Goal: Task Accomplishment & Management: Complete application form

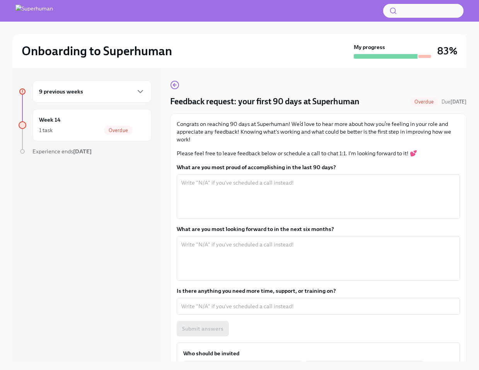
click at [72, 89] on h6 "9 previous weeks" at bounding box center [61, 91] width 44 height 9
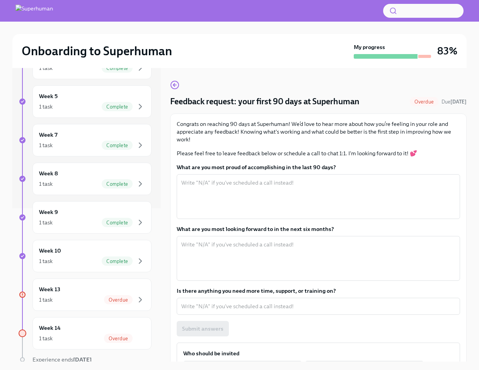
scroll to position [186, 0]
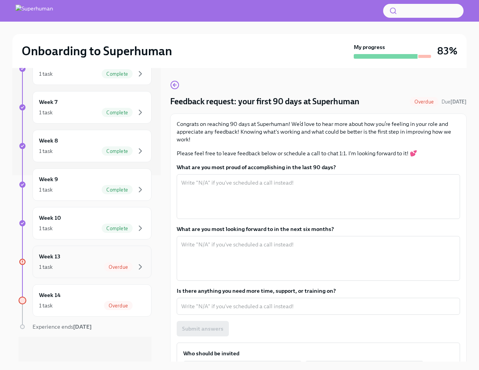
click at [84, 264] on div "1 task Overdue" at bounding box center [92, 266] width 106 height 9
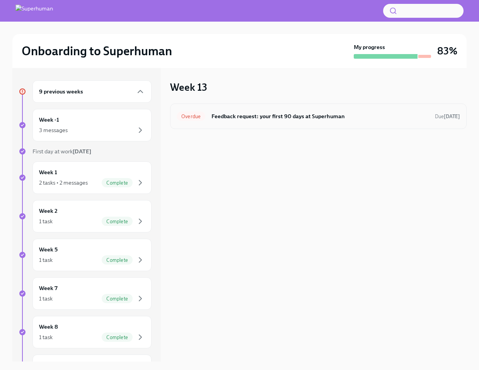
click at [284, 116] on h6 "Feedback request: your first 90 days at Superhuman" at bounding box center [319, 116] width 217 height 9
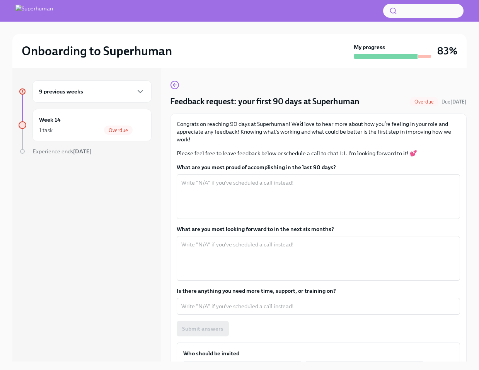
click at [312, 131] on p "Congrats on reaching 90 days at Superhuman! We’d love to hear more about how yo…" at bounding box center [318, 131] width 283 height 23
click at [279, 196] on textarea "What are you most proud of accomplishing in the last 90 days?" at bounding box center [318, 196] width 274 height 37
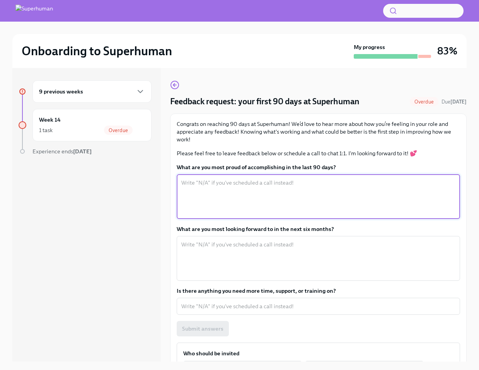
click at [256, 189] on textarea "What are you most proud of accomplishing in the last 90 days?" at bounding box center [318, 196] width 274 height 37
type textarea "Two"
click at [383, 186] on textarea "I'd highlight two accomplishments. The first one is I independently delivered" at bounding box center [318, 196] width 274 height 37
click at [300, 191] on textarea "I'd highlight two accomplishments. The first one is I independently delivered a…" at bounding box center [318, 196] width 274 height 37
click at [306, 183] on textarea "I'd highlight two accomplishments. The first one is I independently delivered a…" at bounding box center [318, 196] width 274 height 37
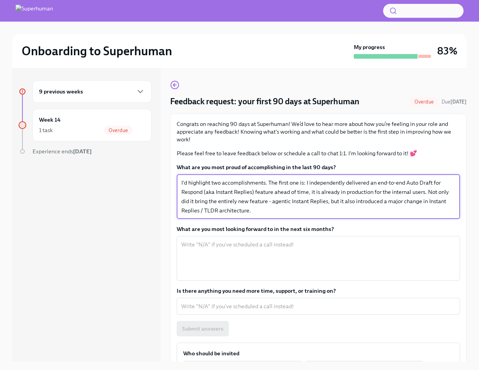
click at [217, 200] on textarea "I'd highlight two accomplishments. The first one is: I independently delivered …" at bounding box center [318, 196] width 274 height 37
click at [283, 215] on textarea "I'd highlight two accomplishments. The first one is: I independently delivered …" at bounding box center [318, 196] width 274 height 37
click at [270, 201] on textarea "I'd highlight two accomplishments. The first one is: I independently delivered …" at bounding box center [318, 196] width 274 height 37
click at [296, 211] on textarea "I'd highlight two accomplishments. The first one is: I independently delivered …" at bounding box center [318, 196] width 274 height 37
click at [387, 201] on textarea "I'd highlight two accomplishments. The first one is: I independently delivered …" at bounding box center [318, 196] width 274 height 37
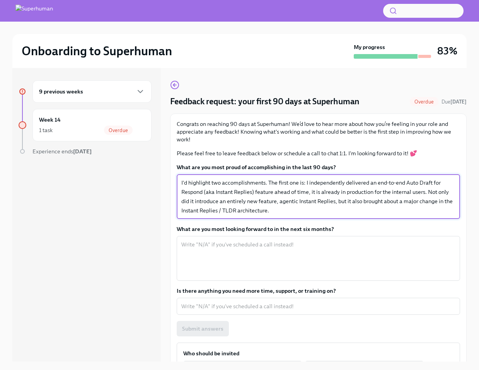
click at [387, 201] on textarea "I'd highlight two accomplishments. The first one is: I independently delivered …" at bounding box center [318, 196] width 274 height 37
click at [269, 183] on textarea "I'd highlight two accomplishments. The first one is: I independently delivered …" at bounding box center [318, 196] width 274 height 37
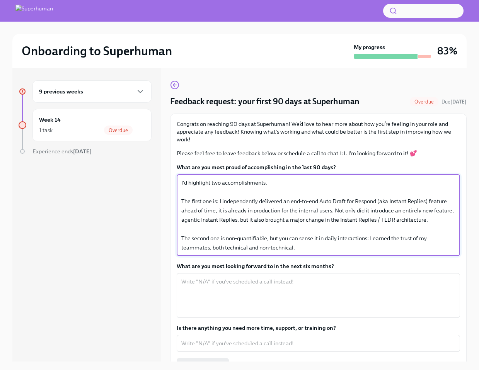
click at [347, 242] on textarea "I'd highlight two accomplishments. The first one is: I independently delivered …" at bounding box center [318, 215] width 274 height 74
click at [342, 246] on textarea "I'd highlight two accomplishments. The first one is: I independently delivered …" at bounding box center [318, 215] width 274 height 74
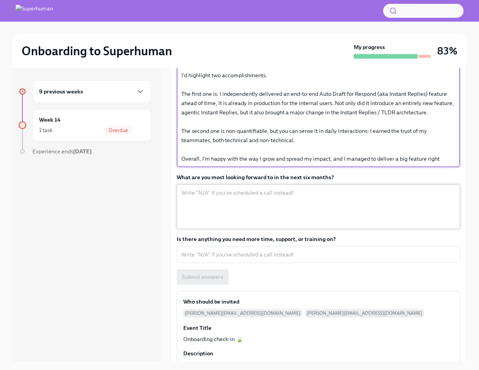
scroll to position [8, 0]
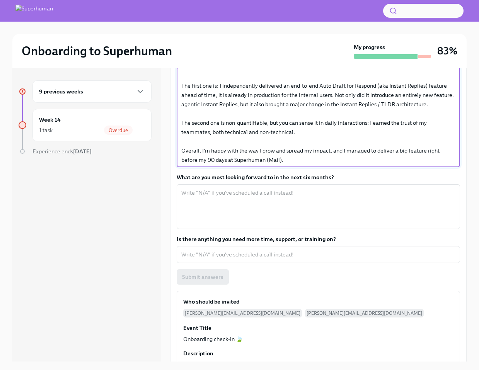
click at [363, 137] on textarea "I'd highlight two accomplishments. The first one is: I independently delivered …" at bounding box center [318, 117] width 274 height 93
click at [345, 160] on textarea "I'd highlight two accomplishments. The first one is: I independently delivered …" at bounding box center [318, 117] width 274 height 93
click at [388, 159] on textarea "I'd highlight two accomplishments. The first one is: I independently delivered …" at bounding box center [318, 117] width 274 height 93
type textarea "I'd highlight two accomplishments. The first one is: I independently delivered …"
click at [327, 195] on textarea "What are you most looking forward to in the next six months?" at bounding box center [318, 206] width 274 height 37
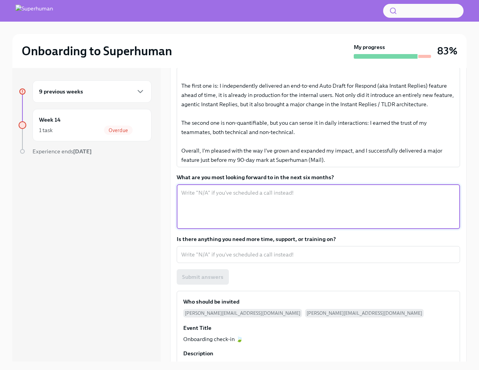
click at [336, 205] on textarea "What are you most looking forward to in the next six months?" at bounding box center [318, 206] width 274 height 37
type textarea "Increase my impact, both"
type textarea "I'm looking forward"
click at [343, 191] on textarea "My plan is to increase my impact, both breadth and depth." at bounding box center [318, 206] width 274 height 37
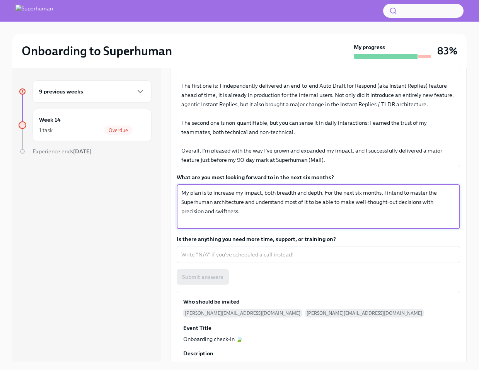
click at [319, 210] on textarea "My plan is to increase my impact, both breadth and depth. For the next six mont…" at bounding box center [318, 206] width 274 height 37
click at [295, 210] on textarea "My plan is to increase my impact, both breadth and depth. Over the next six mon…" at bounding box center [318, 206] width 274 height 37
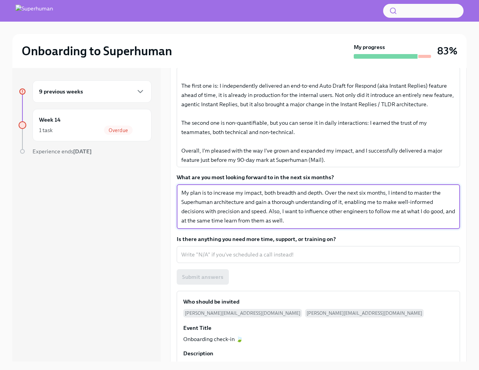
click at [290, 209] on textarea "My plan is to increase my impact, both breadth and depth. Over the next six mon…" at bounding box center [318, 206] width 274 height 37
click at [300, 221] on textarea "My plan is to increase my impact, both breadth and depth. Over the next six mon…" at bounding box center [318, 206] width 274 height 37
click at [319, 218] on textarea "My plan is to increase my impact, both breadth and depth. Over the next six mon…" at bounding box center [318, 206] width 274 height 37
click at [303, 217] on textarea "My plan is to increase my impact, both breadth and depth. Over the next six mon…" at bounding box center [318, 206] width 274 height 37
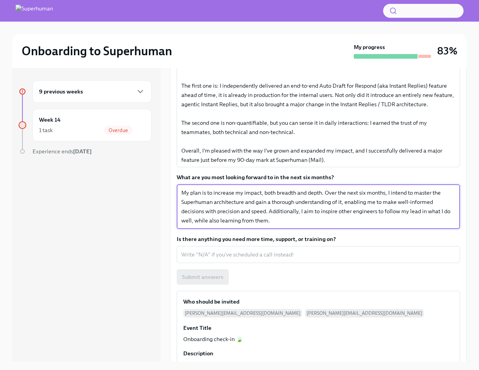
click at [331, 211] on textarea "My plan is to increase my impact, both breadth and depth. Over the next six mon…" at bounding box center [318, 206] width 274 height 37
click at [325, 221] on textarea "My plan is to increase my impact, both breadth and depth. Over the next six mon…" at bounding box center [318, 206] width 274 height 37
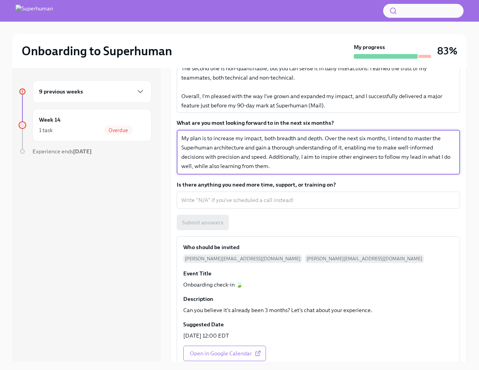
scroll to position [164, 0]
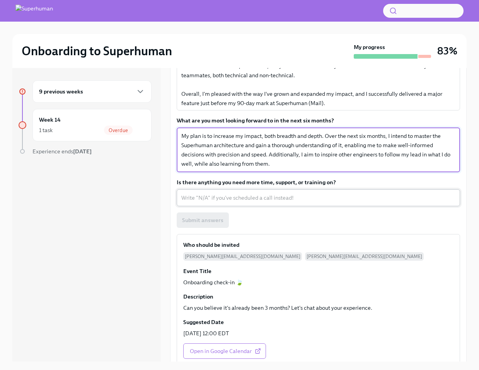
type textarea "My plan is to increase my impact, both breadth and depth. Over the next six mon…"
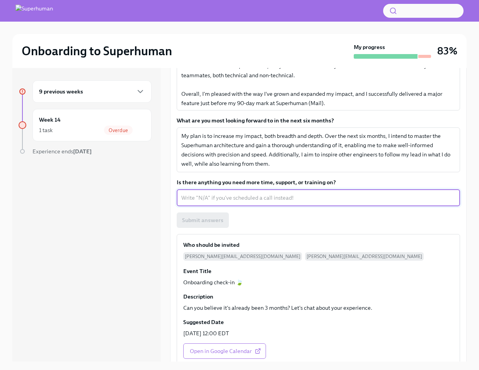
click at [301, 197] on textarea "Is there anything you need more time, support, or training on?" at bounding box center [318, 197] width 274 height 9
type textarea "No"
type textarea "I have sufficient resources to be successful at my role and grow further."
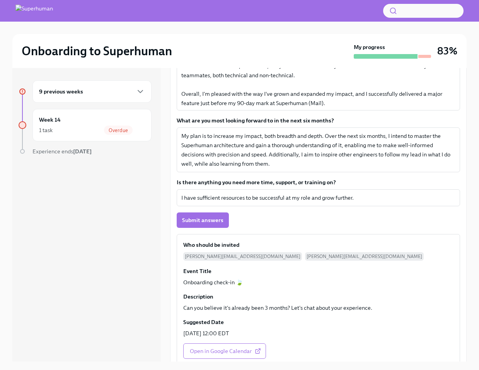
click at [290, 213] on div "Submit answers" at bounding box center [318, 220] width 283 height 15
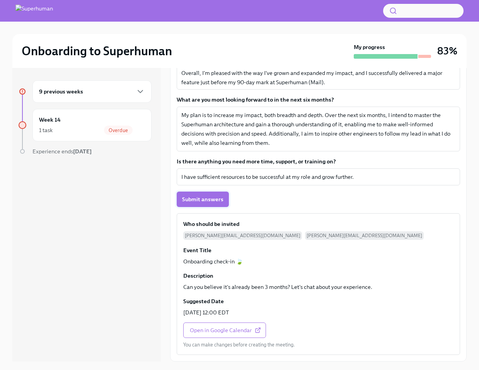
click at [215, 201] on span "Submit answers" at bounding box center [202, 200] width 41 height 8
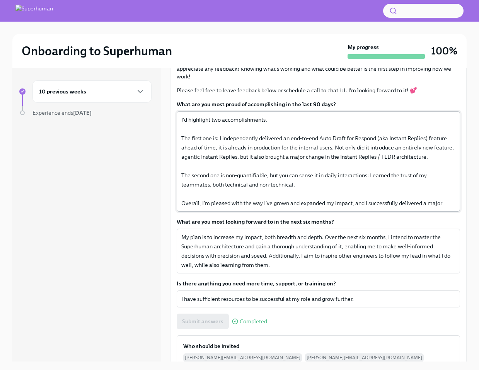
scroll to position [9, 0]
